Goal: Information Seeking & Learning: Learn about a topic

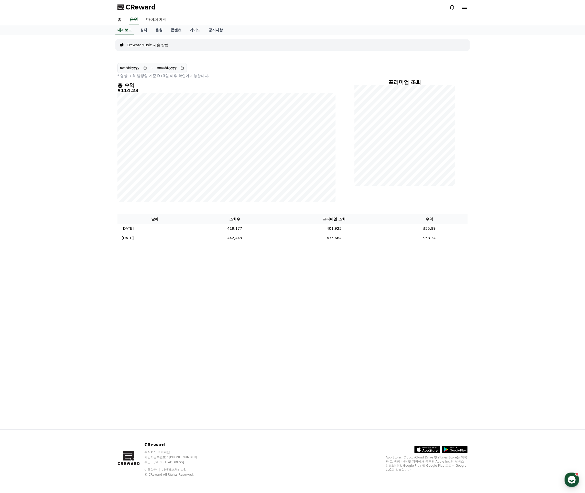
click at [66, 110] on div "**********" at bounding box center [292, 232] width 585 height 394
click at [138, 6] on span "CReward" at bounding box center [141, 7] width 30 height 8
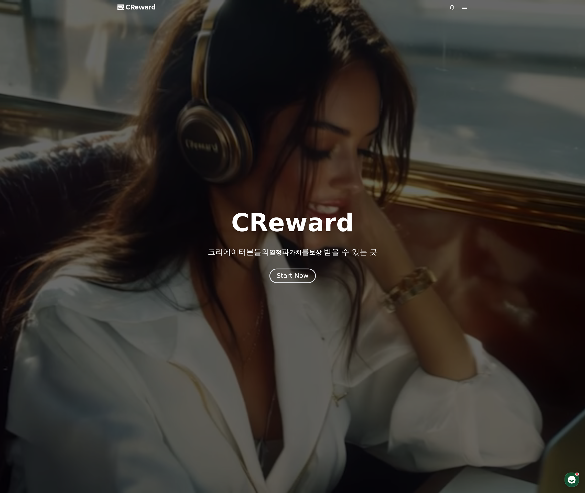
click at [302, 275] on div "Start Now" at bounding box center [293, 276] width 32 height 9
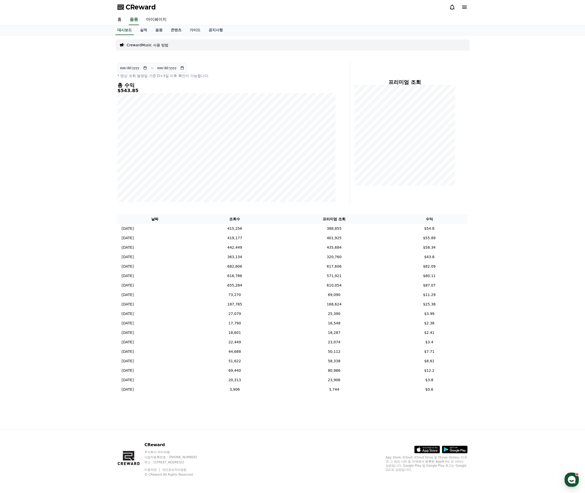
click at [454, 6] on icon at bounding box center [452, 7] width 6 height 6
click at [497, 226] on div "**********" at bounding box center [292, 232] width 585 height 394
click at [143, 66] on input "**********" at bounding box center [134, 68] width 28 height 6
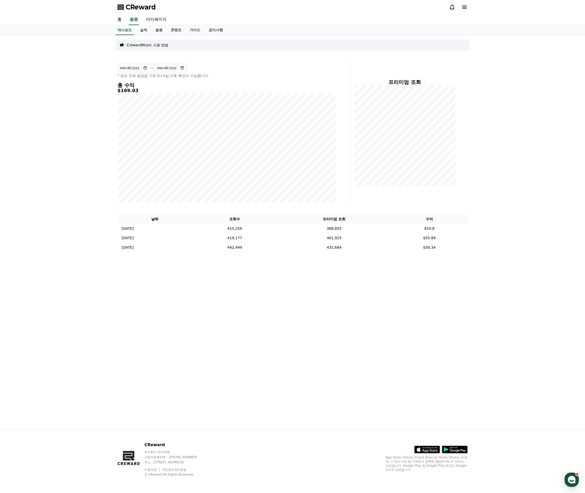
type input "**********"
click at [465, 286] on div "**********" at bounding box center [292, 232] width 358 height 394
click at [141, 8] on span "CReward" at bounding box center [141, 7] width 30 height 8
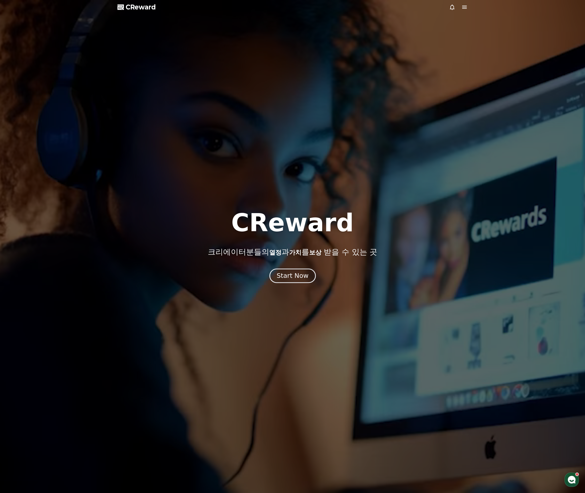
click at [292, 281] on button "Start Now" at bounding box center [292, 275] width 46 height 15
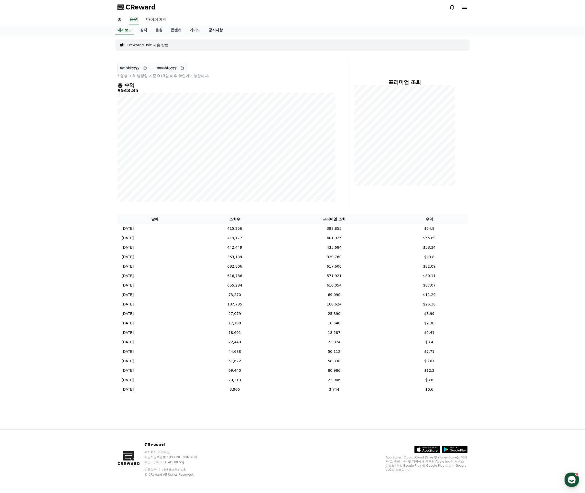
click at [206, 30] on link "공지사항" at bounding box center [216, 30] width 23 height 10
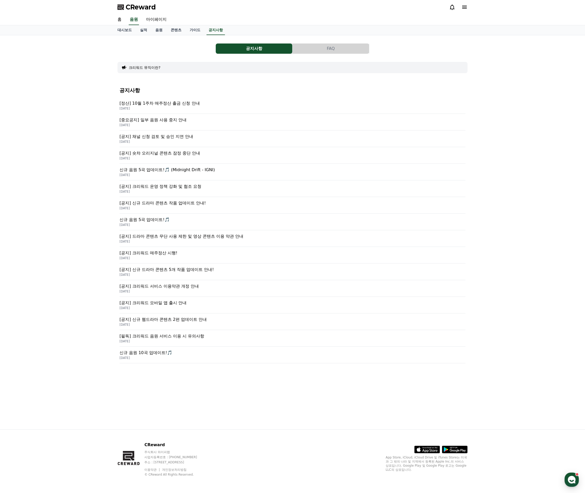
click at [170, 123] on p "[중요공지] 일부 음원 사용 중지 안내" at bounding box center [293, 120] width 346 height 6
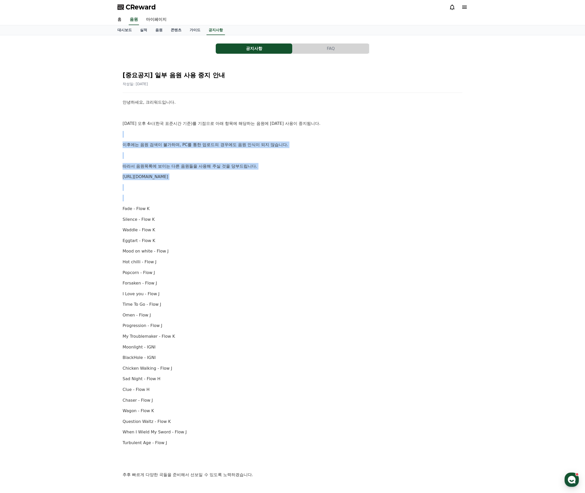
drag, startPoint x: 178, startPoint y: 158, endPoint x: 231, endPoint y: 220, distance: 81.4
click at [228, 214] on div "안녕하세요, 크리워드입니다. [DATE] 오후 4시(한국 표준시간 기준)를 기점으로 아래 항목에 해당하는 음원에 [DATE] 사용이 중지됩니다…" at bounding box center [293, 299] width 340 height 401
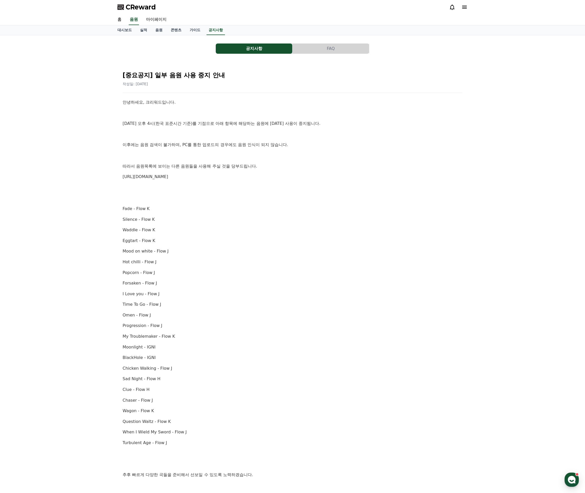
click at [233, 228] on p "Waddle - Flow K" at bounding box center [293, 230] width 340 height 7
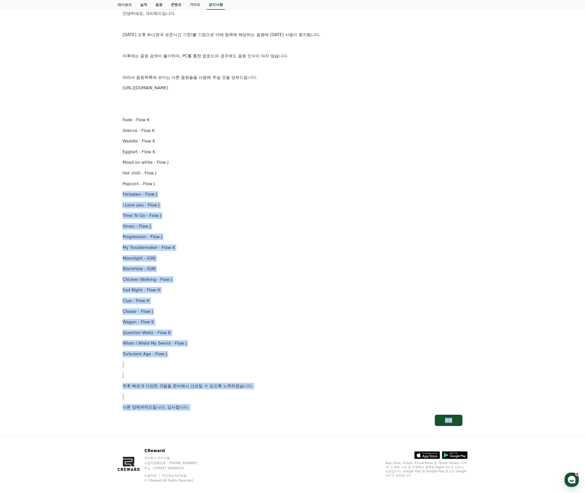
drag, startPoint x: 166, startPoint y: 257, endPoint x: 216, endPoint y: 414, distance: 164.5
click at [200, 424] on div "[중요공지] 일부 음원 사용 중지 안내 작성일: [DATE] 안녕하세요, 크리워드입니다. [DATE] 오후 4시(한국 표준시간 기준)를 기점으…" at bounding box center [292, 202] width 350 height 458
click at [251, 352] on p "Turbulent Age - Flow J" at bounding box center [293, 354] width 340 height 7
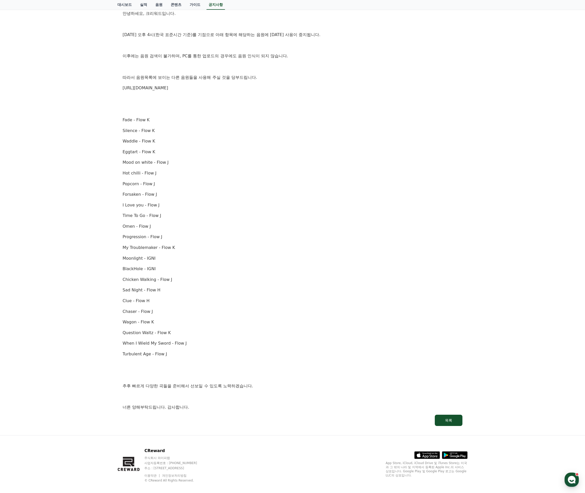
scroll to position [0, 0]
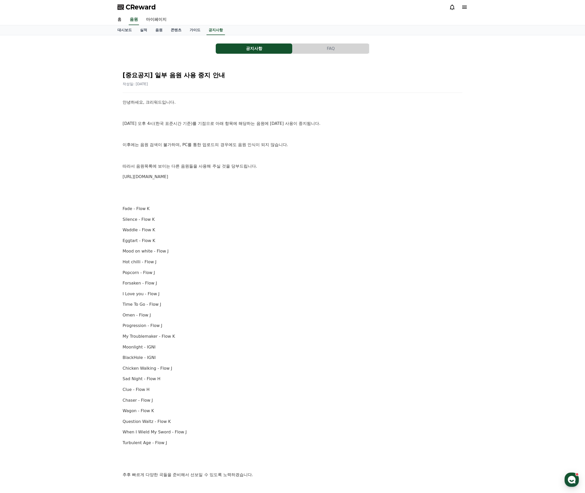
drag, startPoint x: 137, startPoint y: 166, endPoint x: 279, endPoint y: 166, distance: 142.1
click at [280, 164] on p "따라서 음원목록에 보이는 다른 음원들을 사용해 주실 것을 당부드립니다." at bounding box center [293, 166] width 340 height 7
click at [279, 166] on p "따라서 음원목록에 보이는 다른 음원들을 사용해 주실 것을 당부드립니다." at bounding box center [293, 166] width 340 height 7
drag, startPoint x: 151, startPoint y: 165, endPoint x: 260, endPoint y: 167, distance: 108.8
click at [256, 166] on p "따라서 음원목록에 보이는 다른 음원들을 사용해 주실 것을 당부드립니다." at bounding box center [293, 166] width 340 height 7
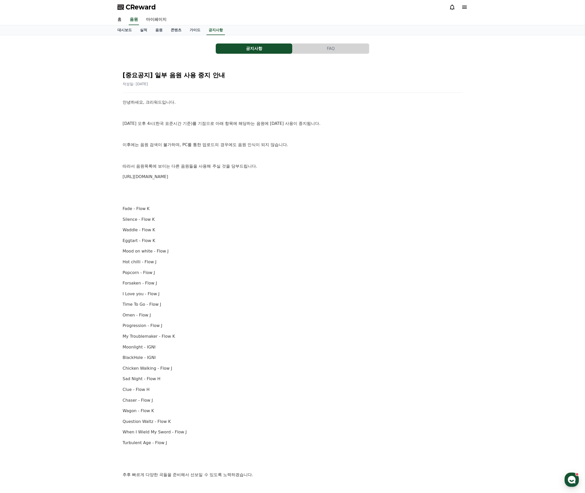
click at [260, 167] on p "따라서 음원목록에 보이는 다른 음원들을 사용해 주실 것을 당부드립니다." at bounding box center [293, 166] width 340 height 7
click at [149, 5] on span "CReward" at bounding box center [141, 7] width 30 height 8
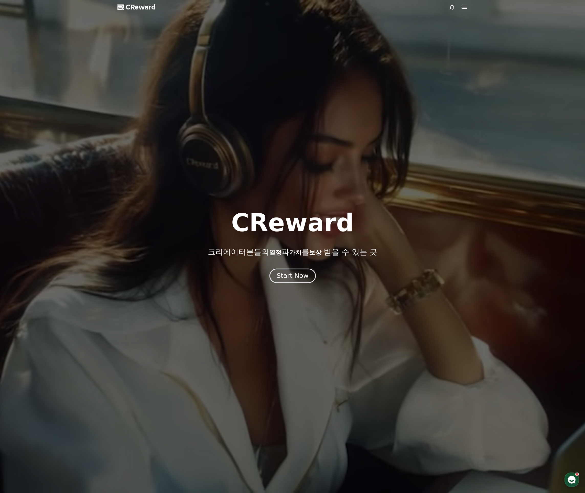
click at [305, 274] on div "Start Now" at bounding box center [293, 276] width 32 height 9
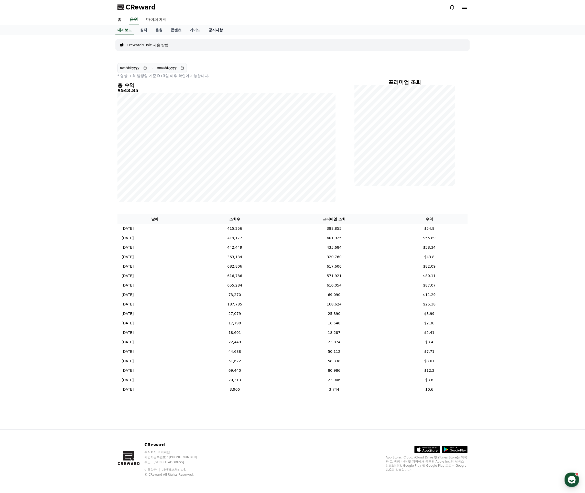
click at [209, 29] on link "공지사항" at bounding box center [216, 30] width 23 height 10
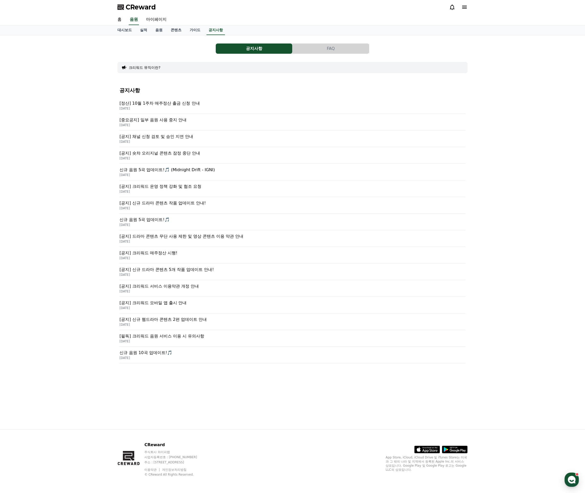
click at [322, 48] on button "FAQ" at bounding box center [331, 49] width 77 height 10
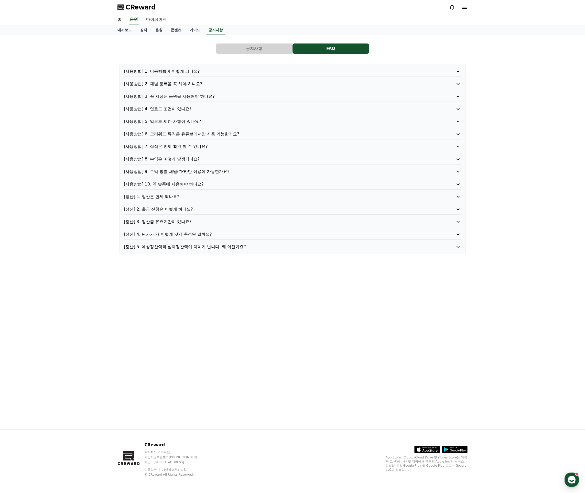
click at [267, 51] on button "공지사항" at bounding box center [254, 49] width 77 height 10
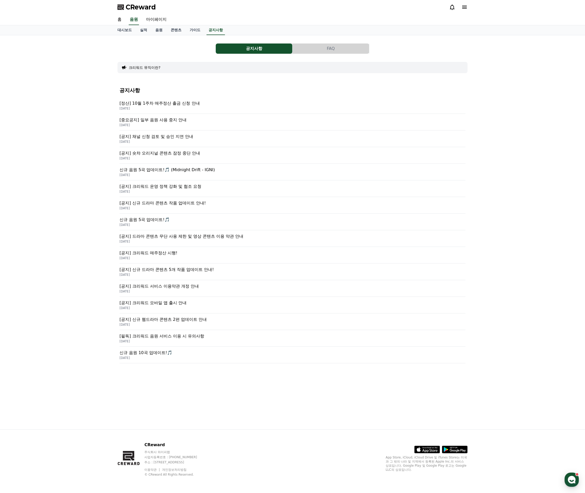
click at [187, 107] on p "[DATE]" at bounding box center [293, 108] width 346 height 4
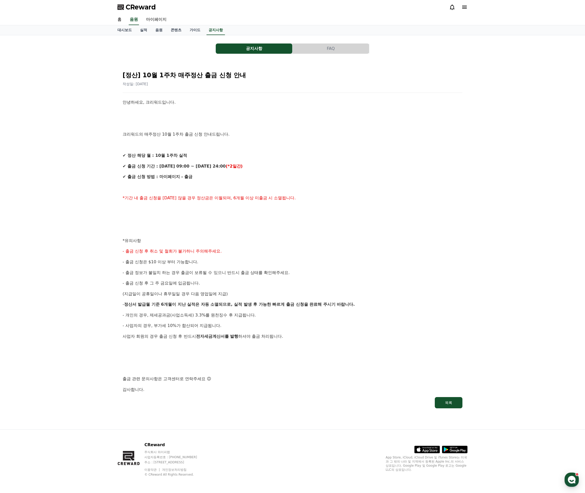
click at [342, 238] on p "*유의사항" at bounding box center [293, 241] width 340 height 7
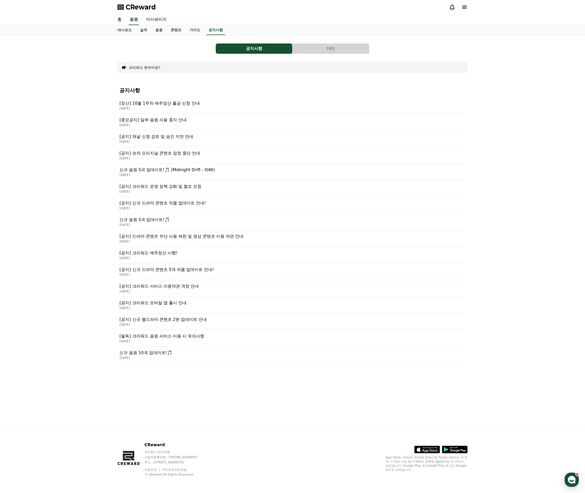
click at [88, 136] on div "공지사항 FAQ 크리워드 뮤직이란? 공지사항 [정산] 10월 1주차 매주정산 출금 신청 안내 [DATE] [중요공지] 일부 음원 사용 중지 안…" at bounding box center [292, 232] width 585 height 394
click at [139, 8] on span "CReward" at bounding box center [141, 7] width 30 height 8
